Goal: Find specific page/section: Find specific page/section

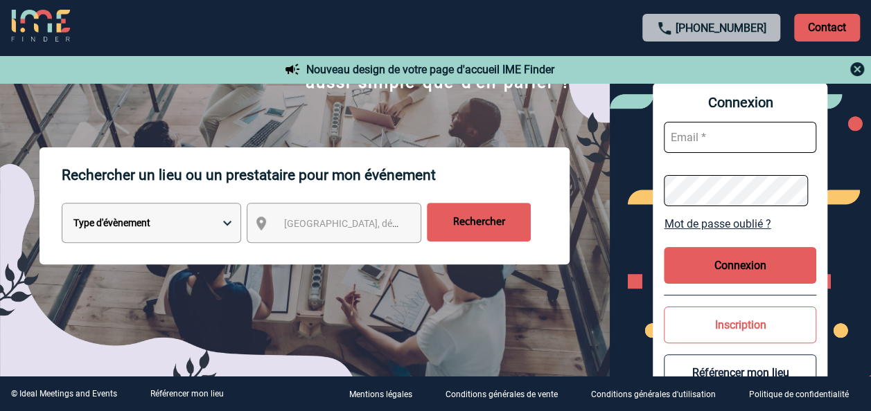
scroll to position [139, 0]
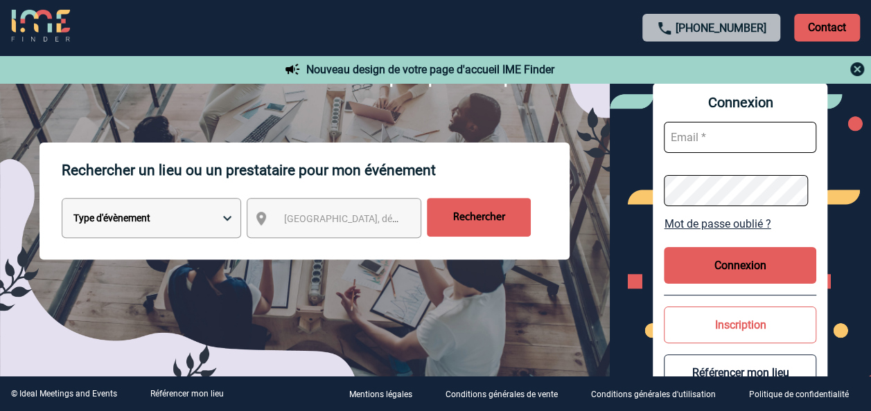
click at [227, 217] on select "Type d'évènement Séminaire avec nuitée Réunion Repas de groupe Team Building & …" at bounding box center [151, 218] width 179 height 40
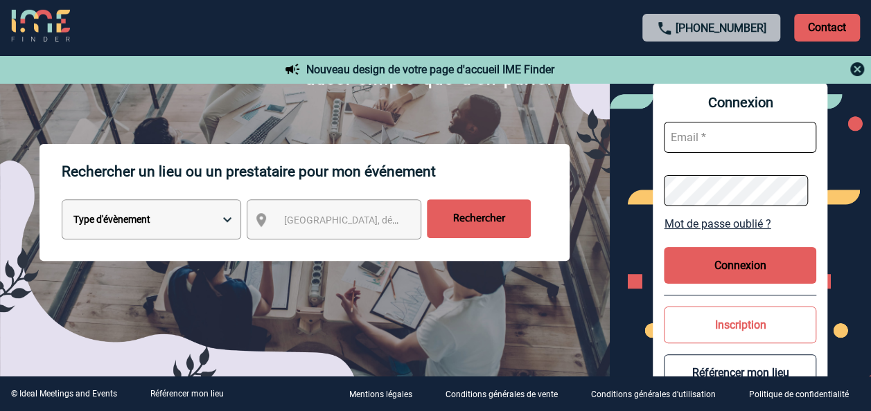
scroll to position [139, 0]
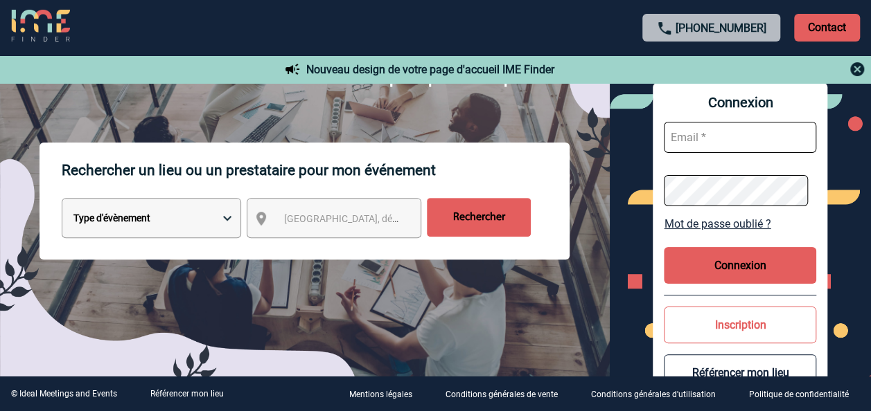
click at [227, 222] on select "Type d'évènement Séminaire avec nuitée Réunion Repas de groupe Team Building & …" at bounding box center [151, 218] width 179 height 40
